Goal: Communication & Community: Share content

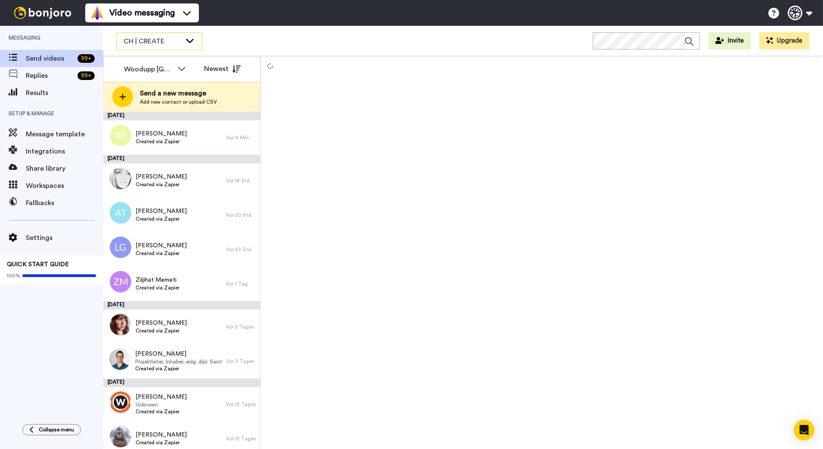
click at [189, 40] on icon at bounding box center [190, 40] width 10 height 9
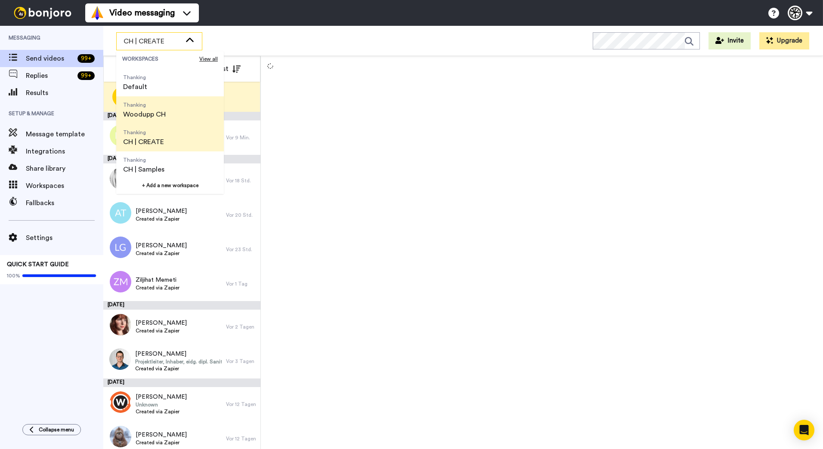
scroll to position [28, 0]
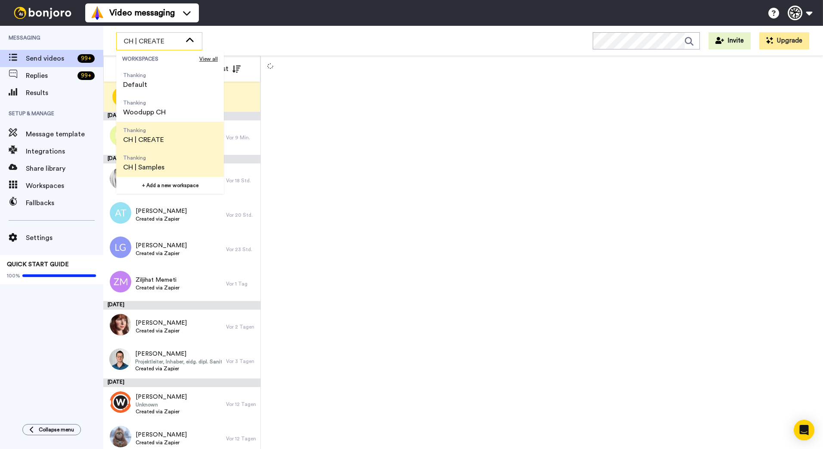
click at [172, 155] on li "Thanking CH | Samples" at bounding box center [170, 163] width 108 height 28
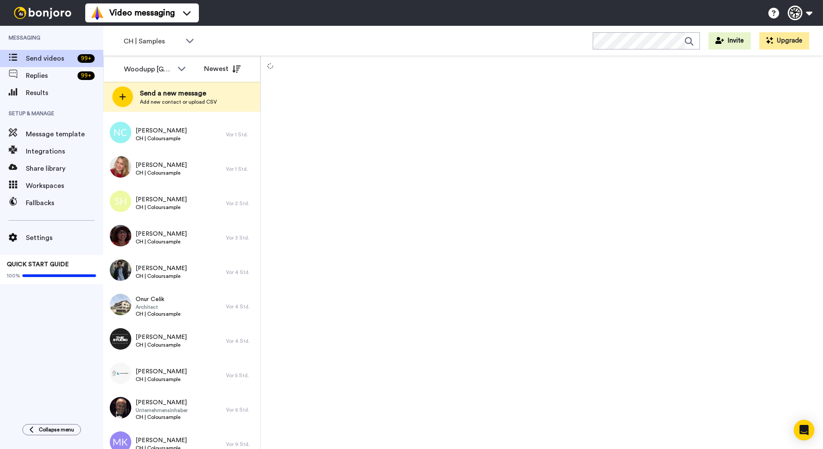
scroll to position [0, 0]
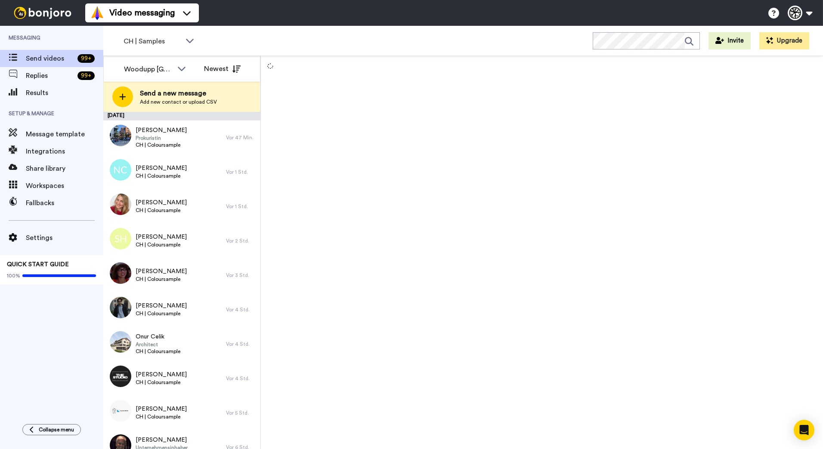
click at [464, 158] on div at bounding box center [542, 252] width 562 height 393
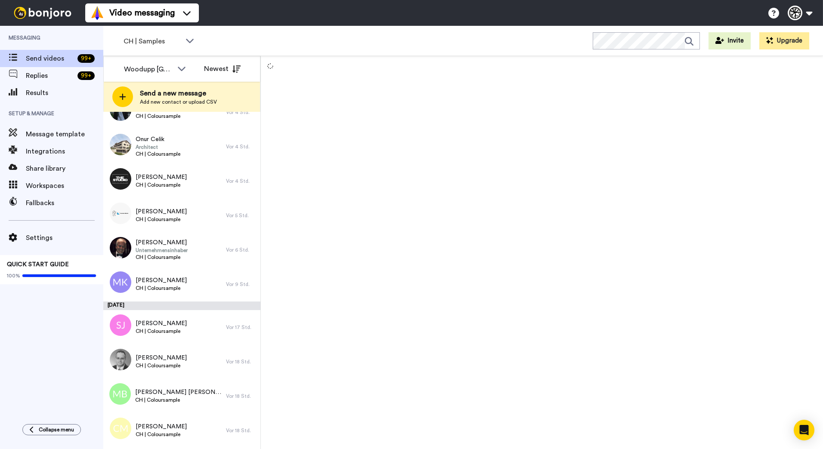
scroll to position [1666, 0]
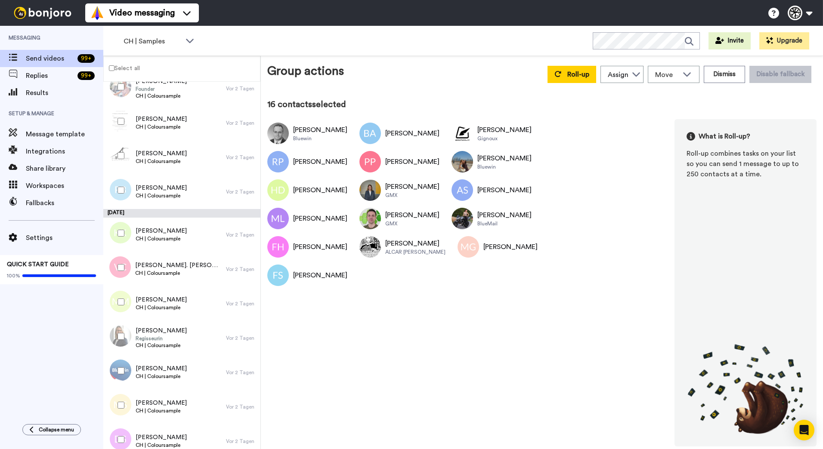
scroll to position [1414, 0]
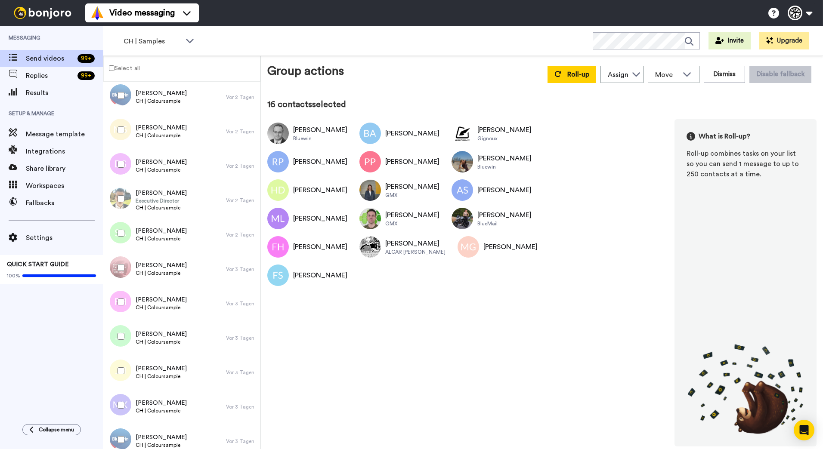
click at [117, 269] on div at bounding box center [119, 268] width 31 height 30
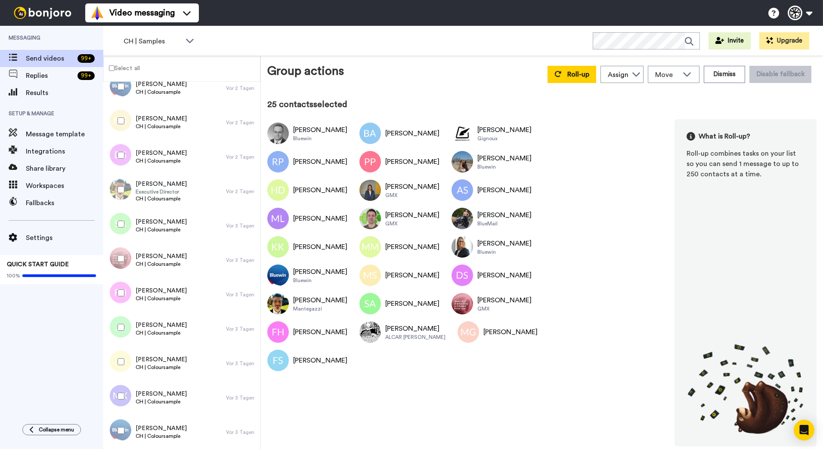
scroll to position [1204, 0]
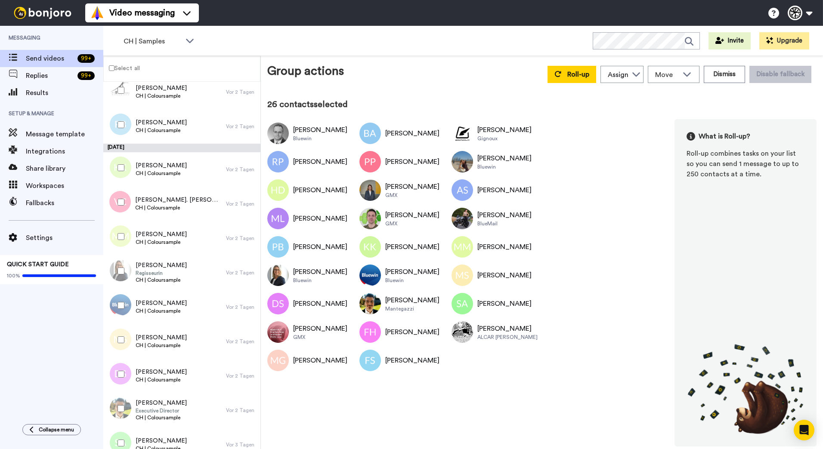
click at [116, 89] on div at bounding box center [119, 90] width 31 height 30
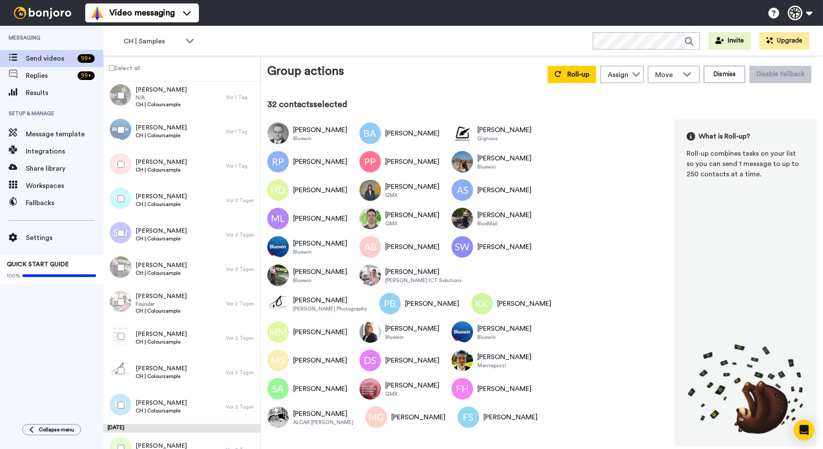
scroll to position [713, 0]
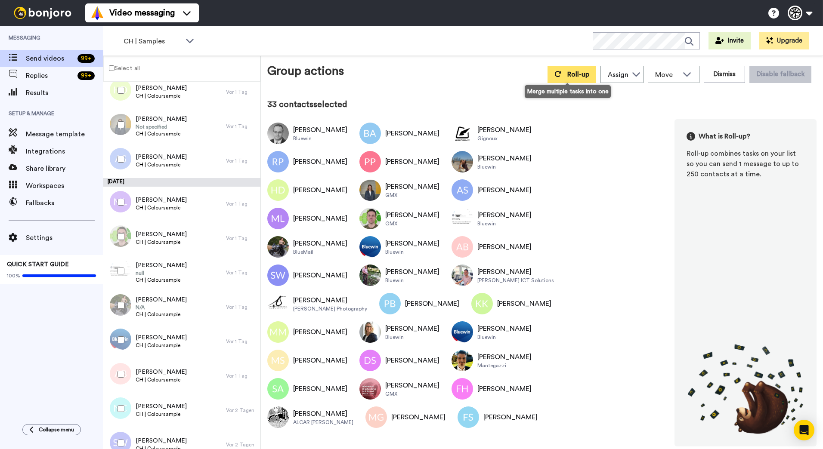
click at [576, 74] on span "Roll-up" at bounding box center [578, 74] width 22 height 7
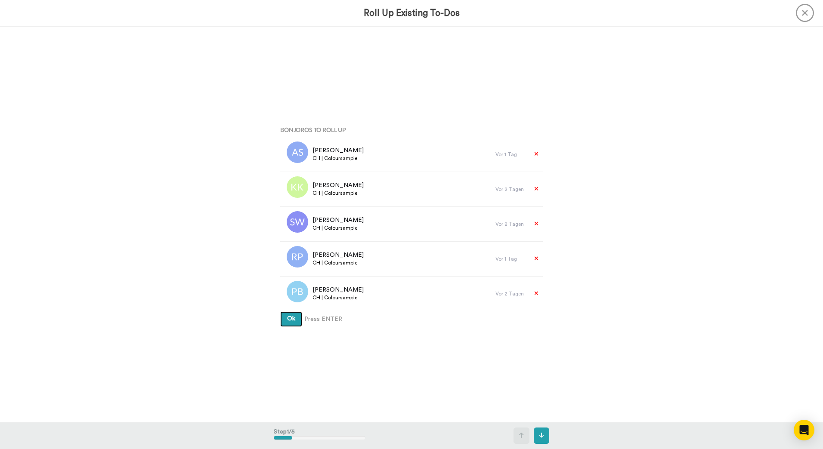
click at [280, 312] on button "Ok" at bounding box center [291, 319] width 22 height 15
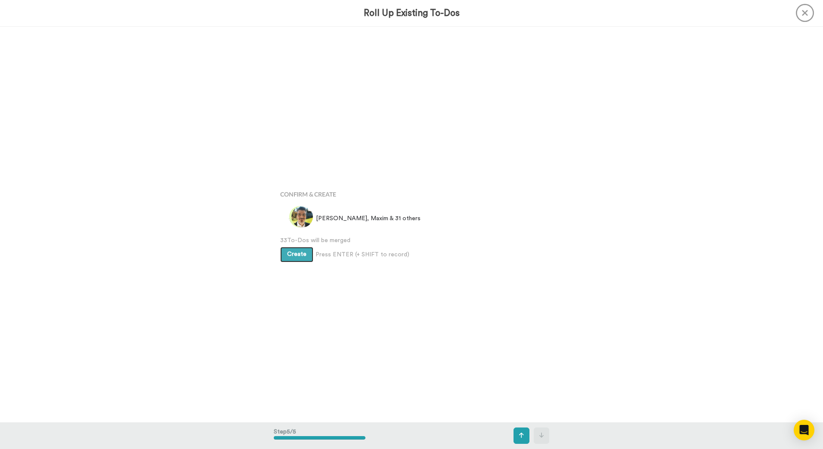
scroll to position [1585, 0]
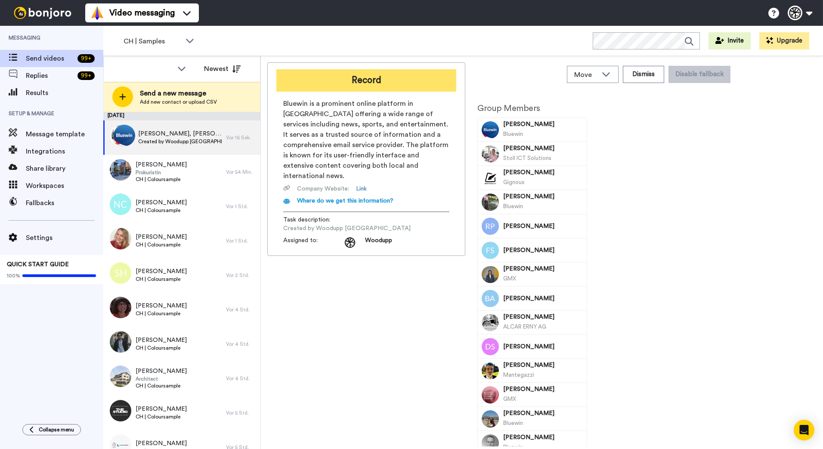
click at [355, 85] on button "Record" at bounding box center [366, 80] width 180 height 22
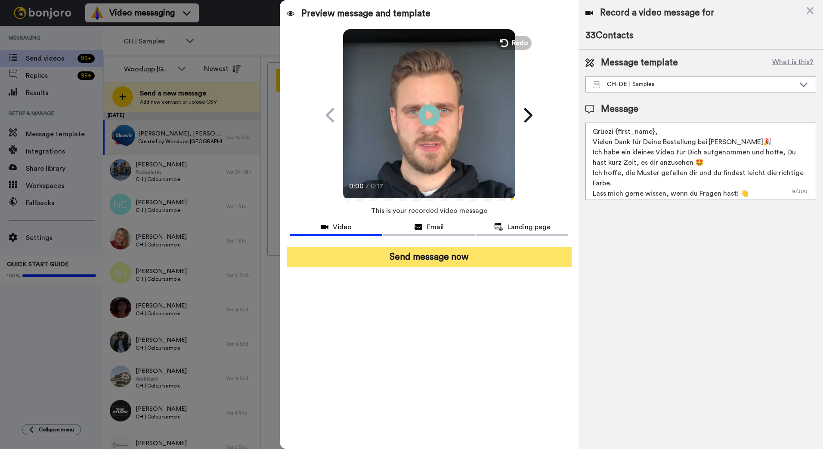
click at [460, 262] on button "Send message now" at bounding box center [429, 258] width 285 height 20
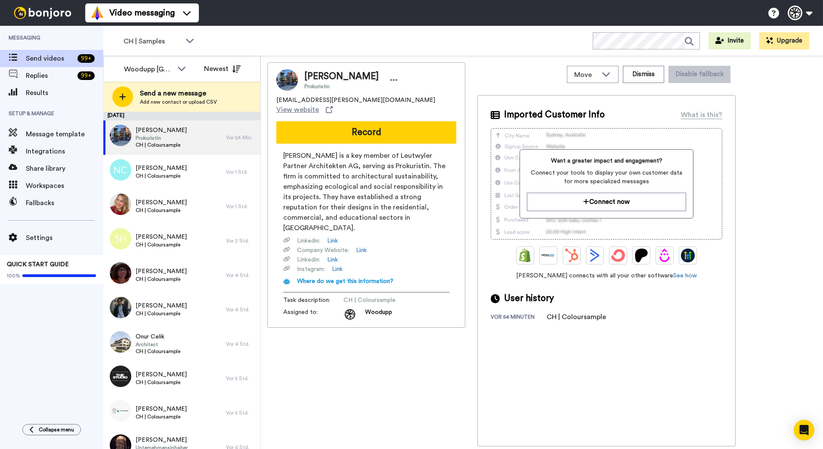
click at [520, 43] on div "CH | Samples WORKSPACES View all All Thanking Default Thanking Woodupp CH Thank…" at bounding box center [463, 41] width 720 height 30
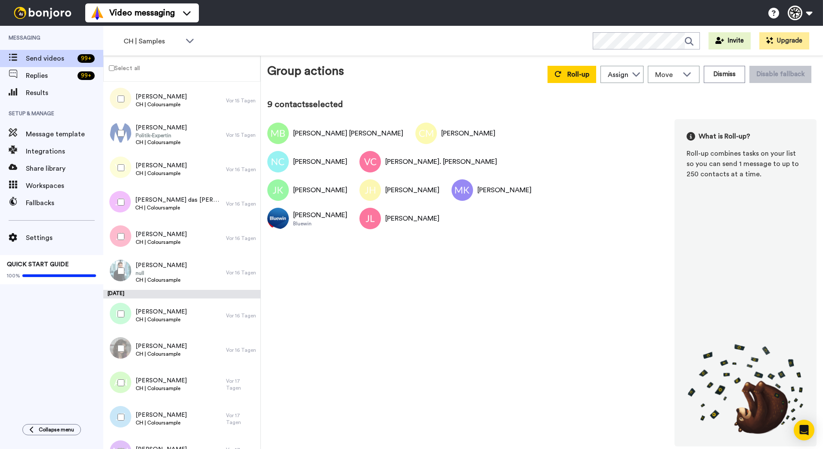
scroll to position [372, 0]
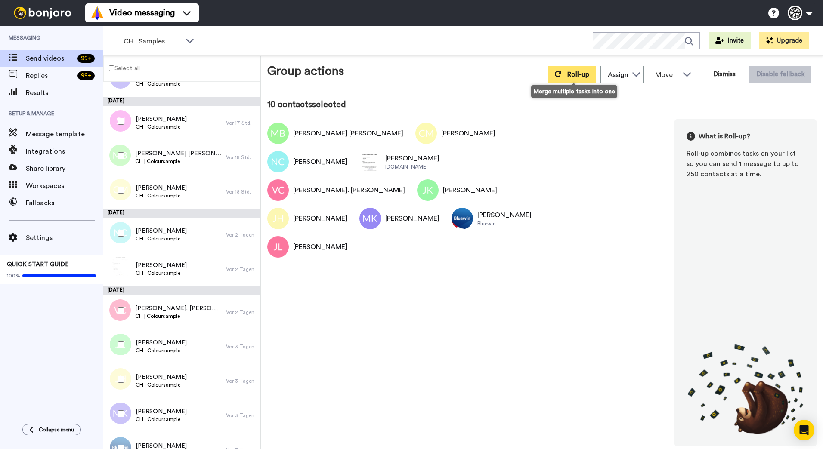
click at [565, 73] on button "Roll-up" at bounding box center [572, 74] width 49 height 17
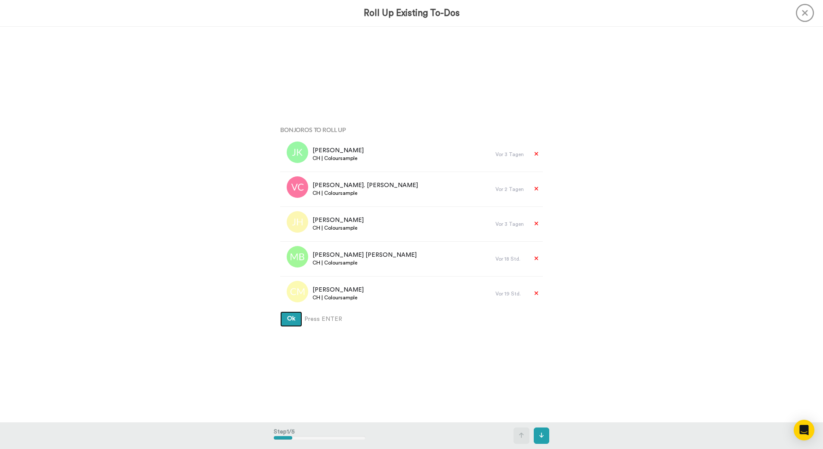
click at [280, 312] on button "Ok" at bounding box center [291, 319] width 22 height 15
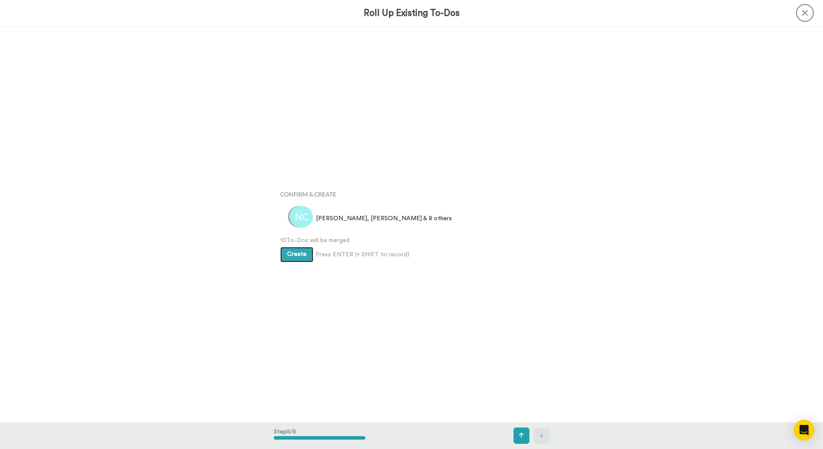
scroll to position [1585, 0]
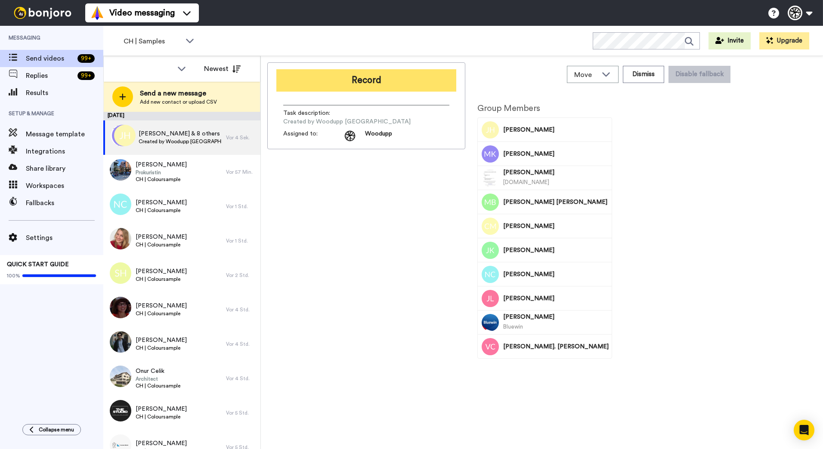
click at [432, 77] on button "Record" at bounding box center [366, 80] width 180 height 22
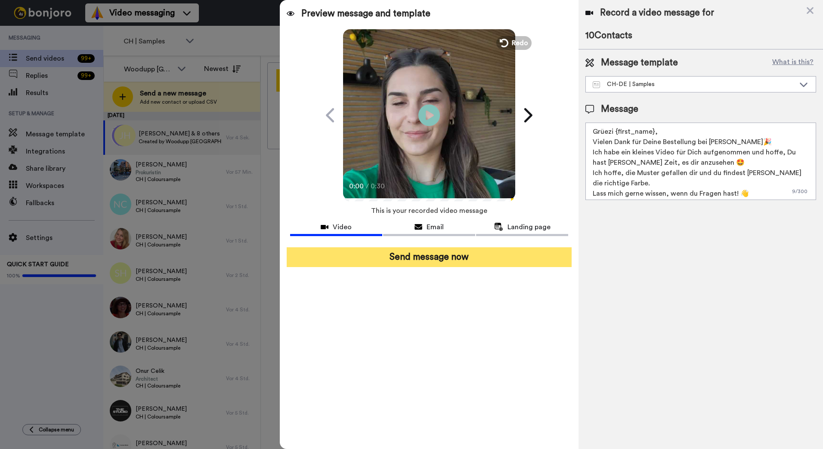
click at [439, 260] on button "Send message now" at bounding box center [429, 258] width 285 height 20
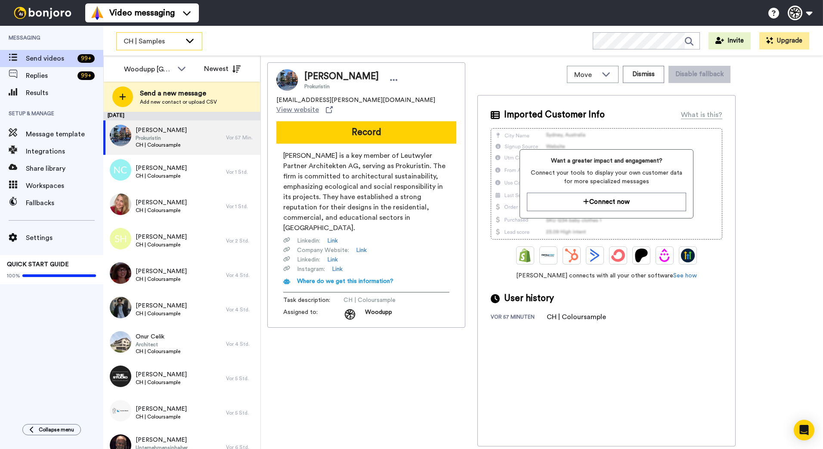
click at [180, 44] on span "CH | Samples" at bounding box center [153, 41] width 58 height 10
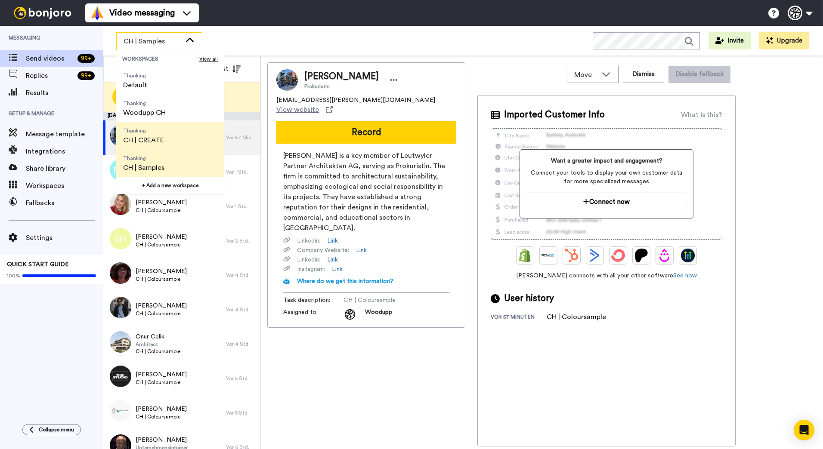
scroll to position [28, 0]
click at [181, 134] on li "Thanking CH | CREATE" at bounding box center [170, 136] width 108 height 28
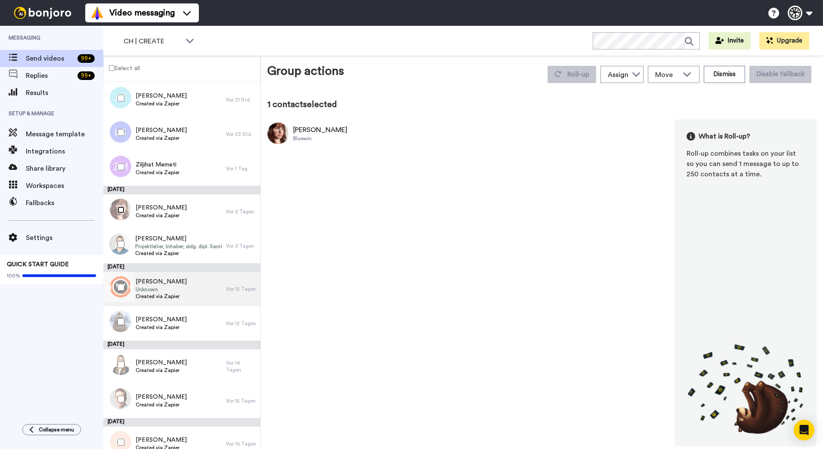
scroll to position [86, 0]
click at [443, 183] on div "Esther Herzog Bluewin What is Roll-up? Roll-up combines tasks on your list so y…" at bounding box center [541, 283] width 549 height 328
click at [117, 96] on div at bounding box center [119, 98] width 31 height 30
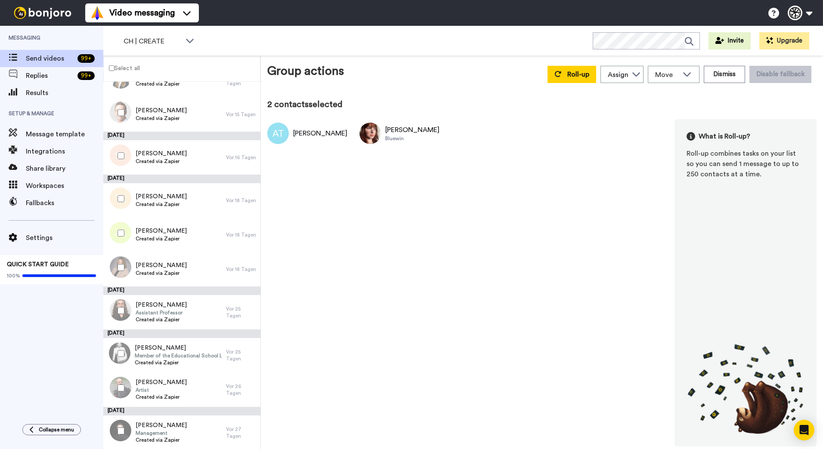
scroll to position [0, 0]
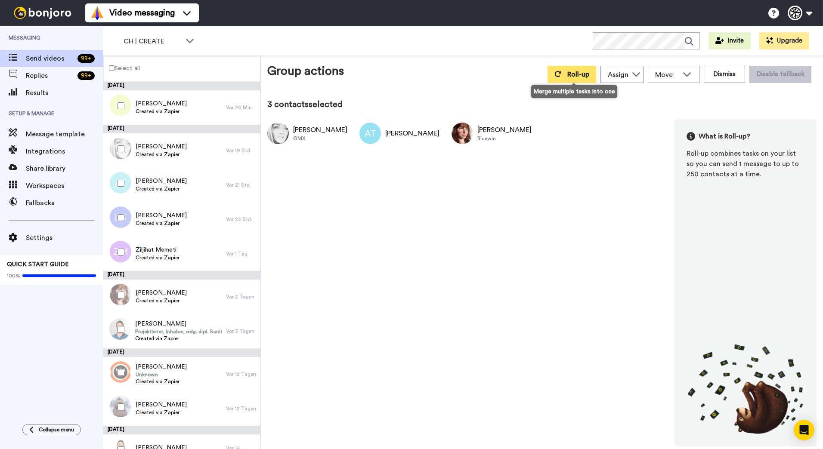
click at [586, 71] on button "Roll-up" at bounding box center [572, 74] width 49 height 17
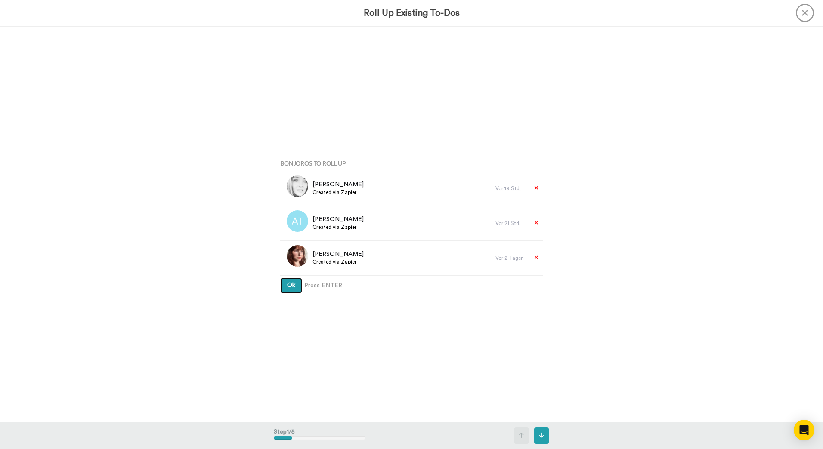
click at [280, 278] on button "Ok" at bounding box center [291, 285] width 22 height 15
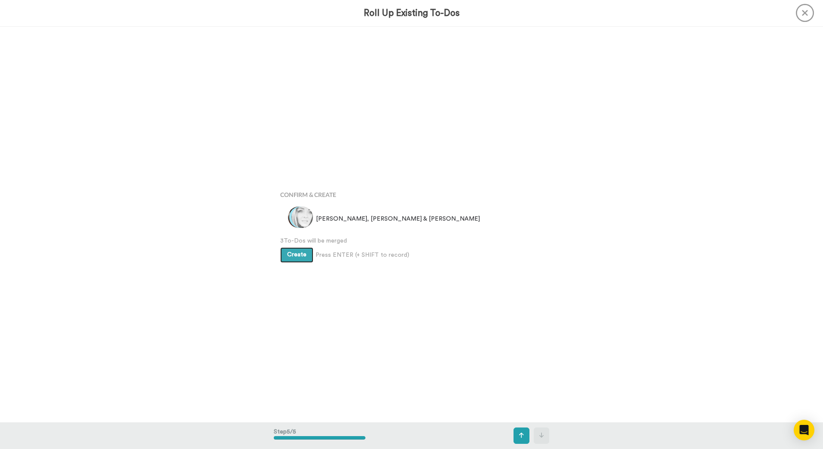
scroll to position [1585, 0]
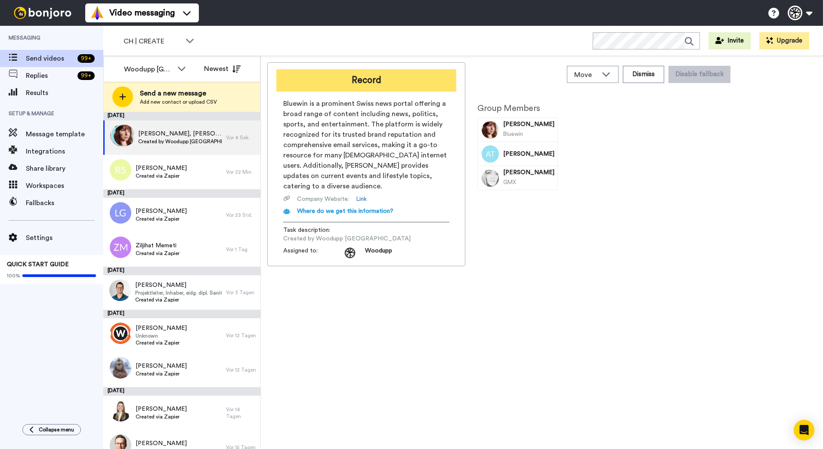
click at [360, 81] on button "Record" at bounding box center [366, 80] width 180 height 22
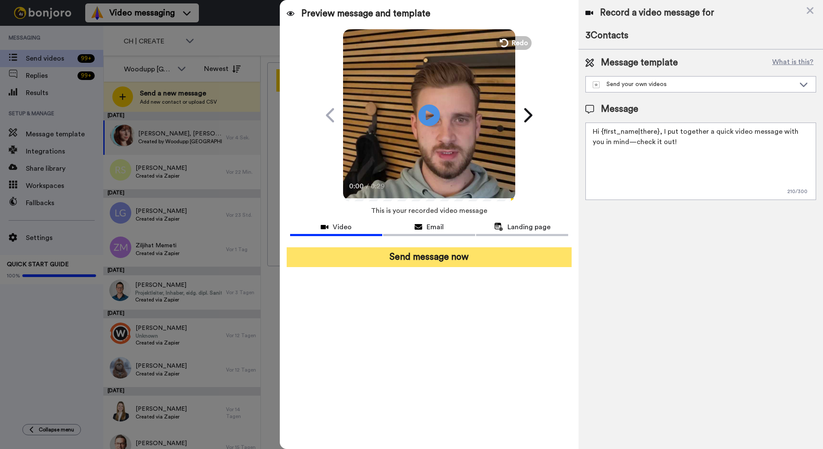
click at [414, 261] on button "Send message now" at bounding box center [429, 258] width 285 height 20
